Goal: Find specific page/section: Find specific page/section

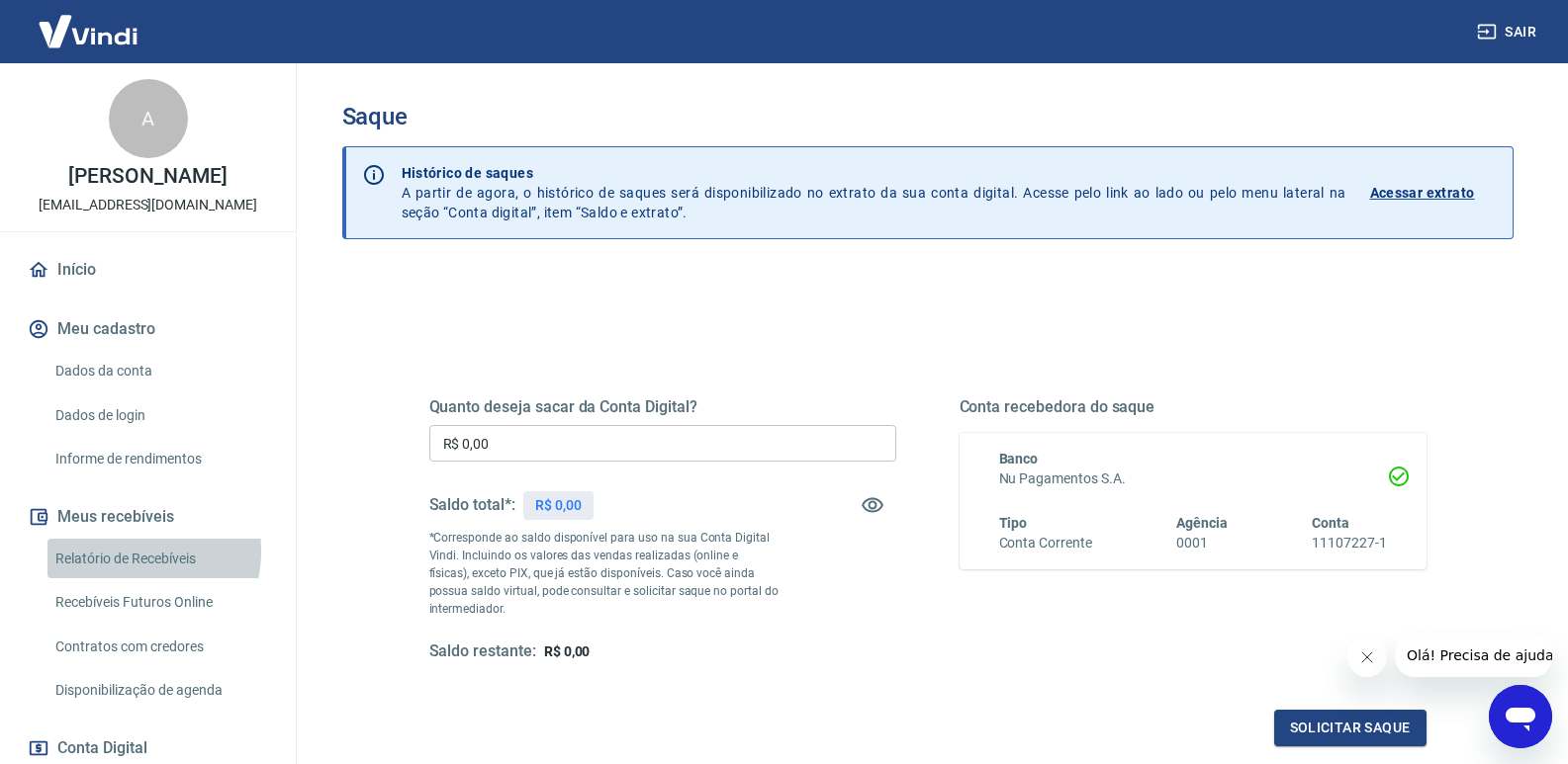
click at [129, 551] on link "Relatório de Recebíveis" at bounding box center [160, 559] width 224 height 41
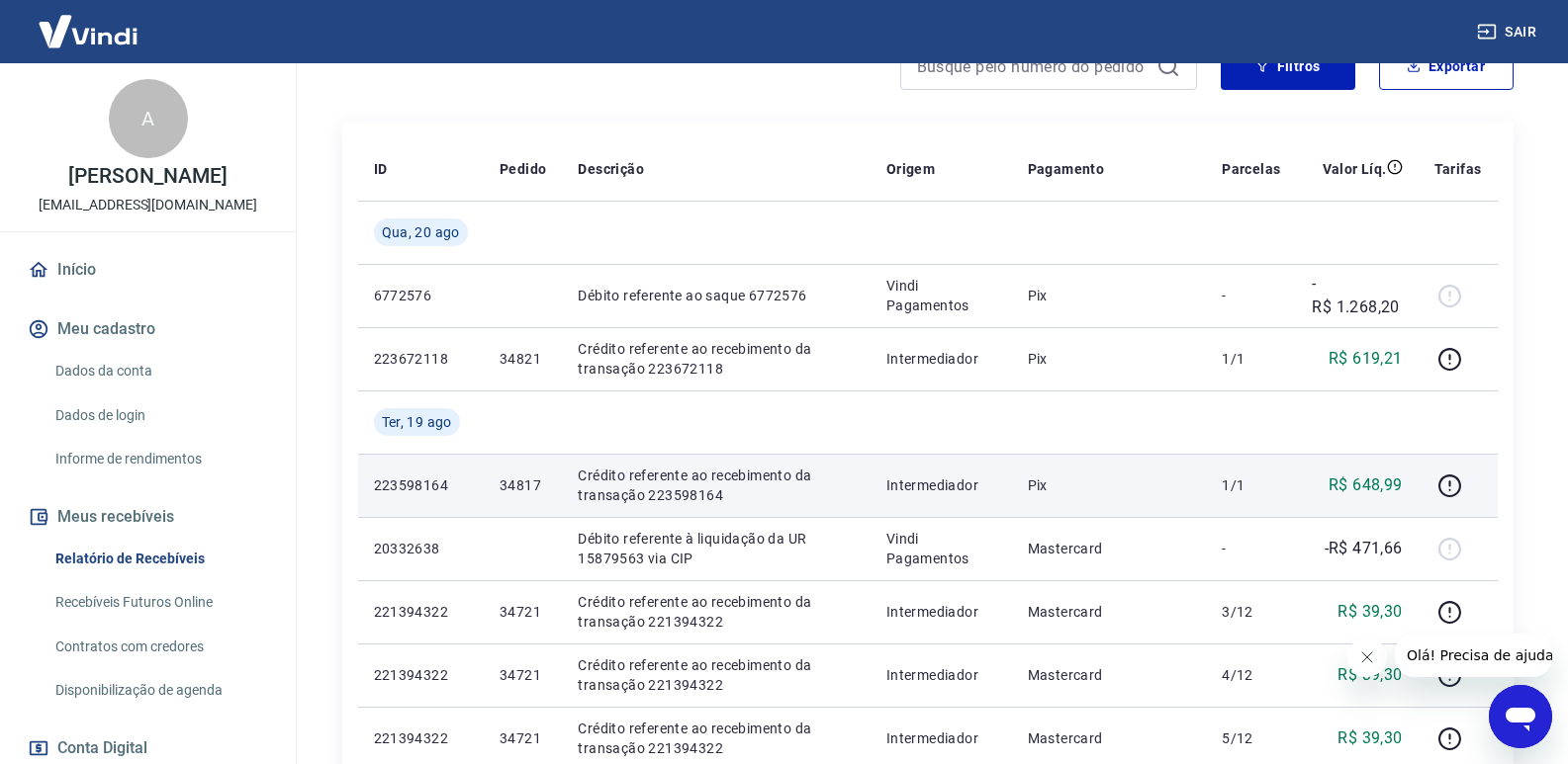
scroll to position [396, 0]
